Goal: Task Accomplishment & Management: Use online tool/utility

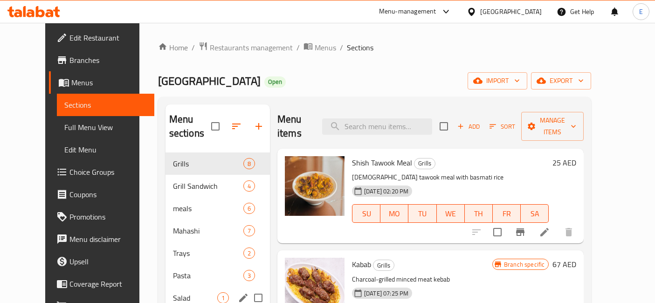
scroll to position [60, 0]
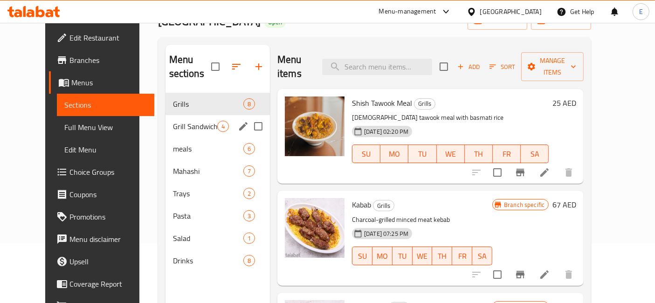
click at [173, 115] on div "Grill Sandwich 4" at bounding box center [218, 126] width 104 height 22
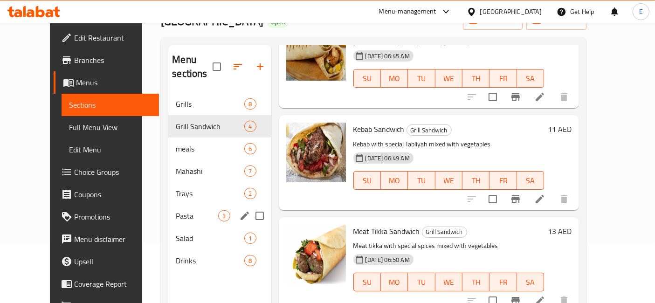
scroll to position [60, 0]
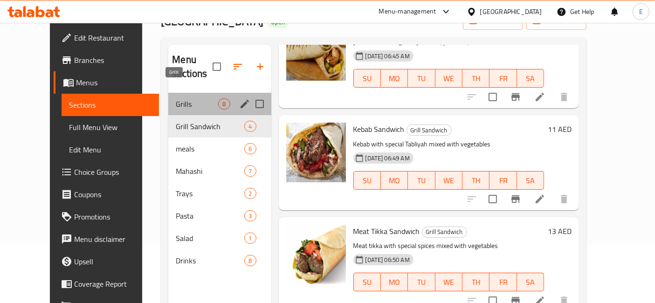
click at [176, 98] on span "Grills" at bounding box center [197, 103] width 42 height 11
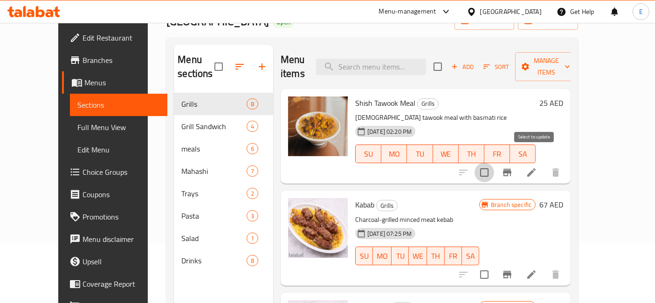
click at [494, 163] on input "checkbox" at bounding box center [485, 173] width 20 height 20
checkbox input "false"
click at [537, 167] on icon at bounding box center [531, 172] width 11 height 11
